Goal: Find specific page/section: Find specific page/section

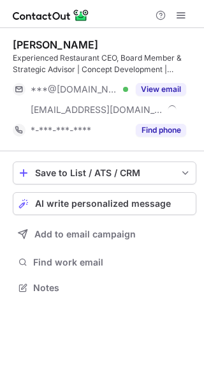
scroll to position [278, 204]
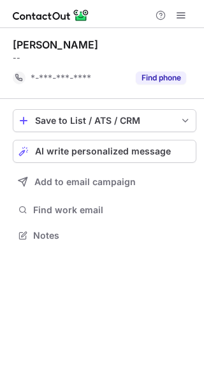
scroll to position [226, 204]
